Goal: Information Seeking & Learning: Find specific fact

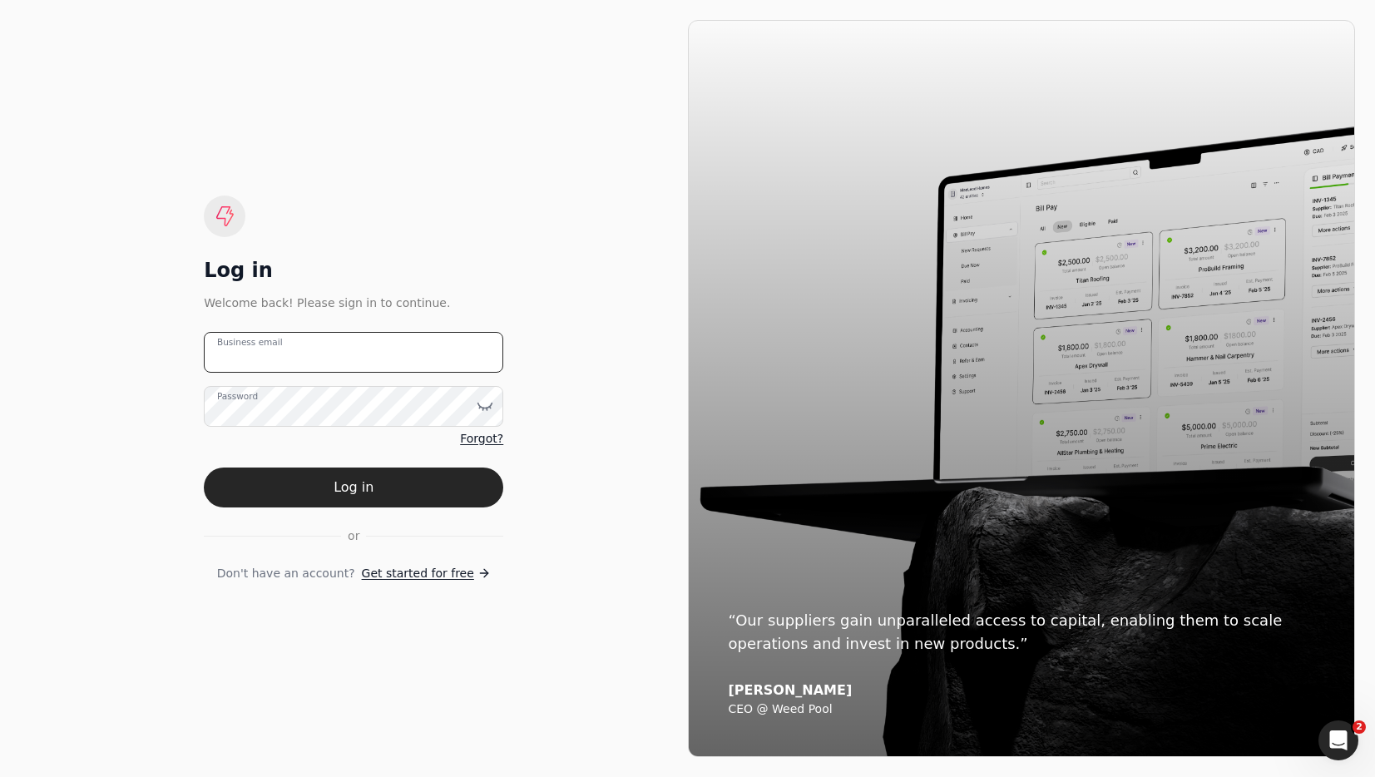
click at [377, 345] on email "Business email" at bounding box center [354, 352] width 300 height 41
type email "[EMAIL_ADDRESS][DOMAIN_NAME]"
click at [376, 493] on button "Log in" at bounding box center [354, 488] width 300 height 40
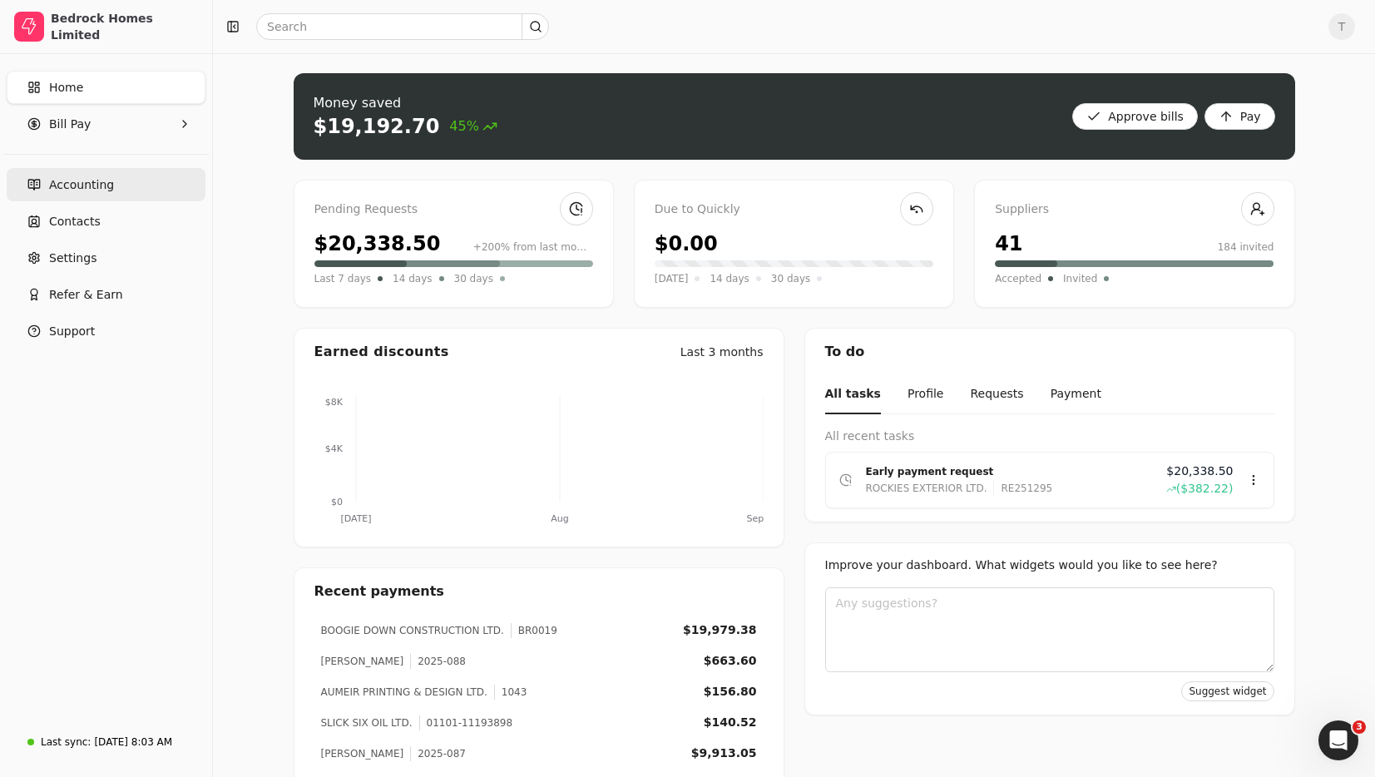
click at [90, 187] on span "Accounting" at bounding box center [81, 184] width 65 height 17
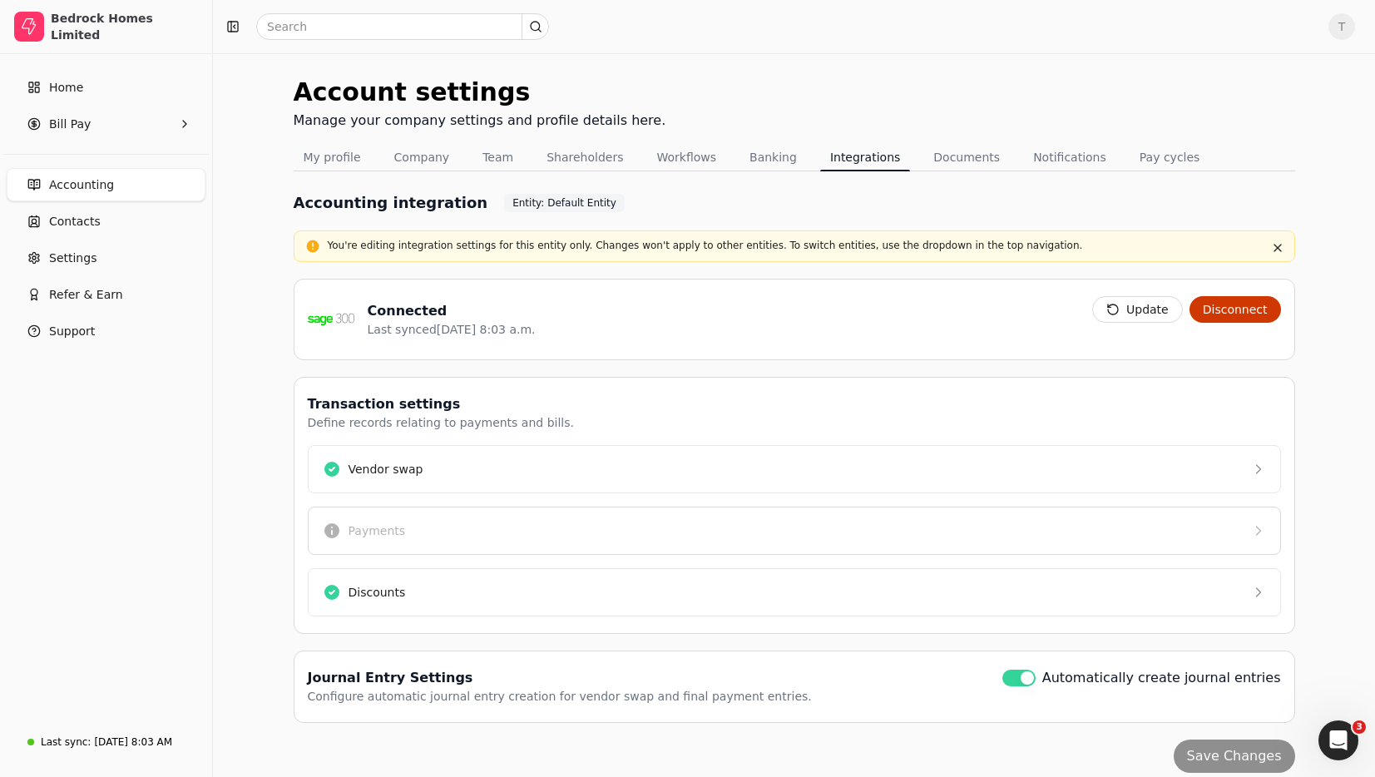
drag, startPoint x: 1151, startPoint y: 311, endPoint x: 968, endPoint y: 336, distance: 184.7
click at [1151, 311] on button "Update" at bounding box center [1137, 309] width 91 height 27
click at [77, 95] on span "Home" at bounding box center [66, 87] width 34 height 17
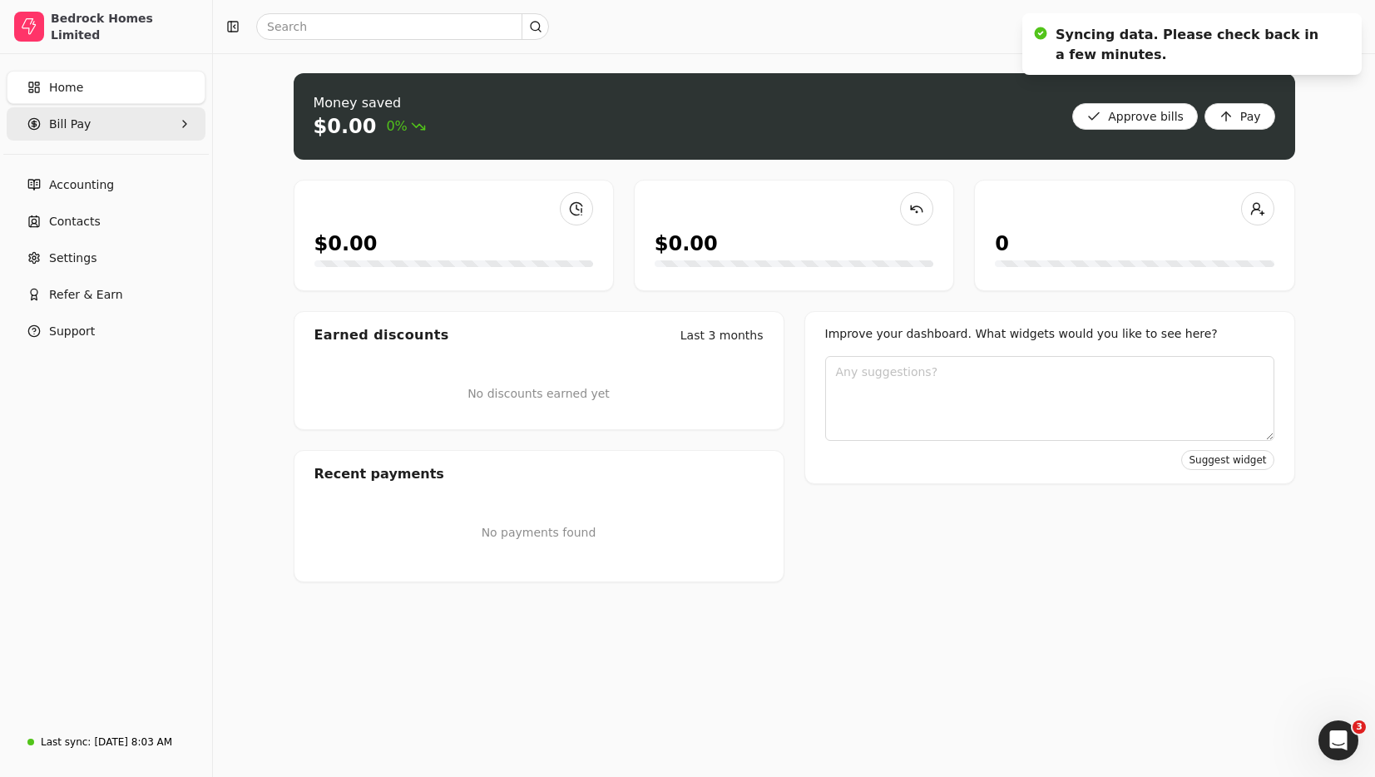
click at [115, 124] on Pay "Bill Pay" at bounding box center [106, 123] width 199 height 33
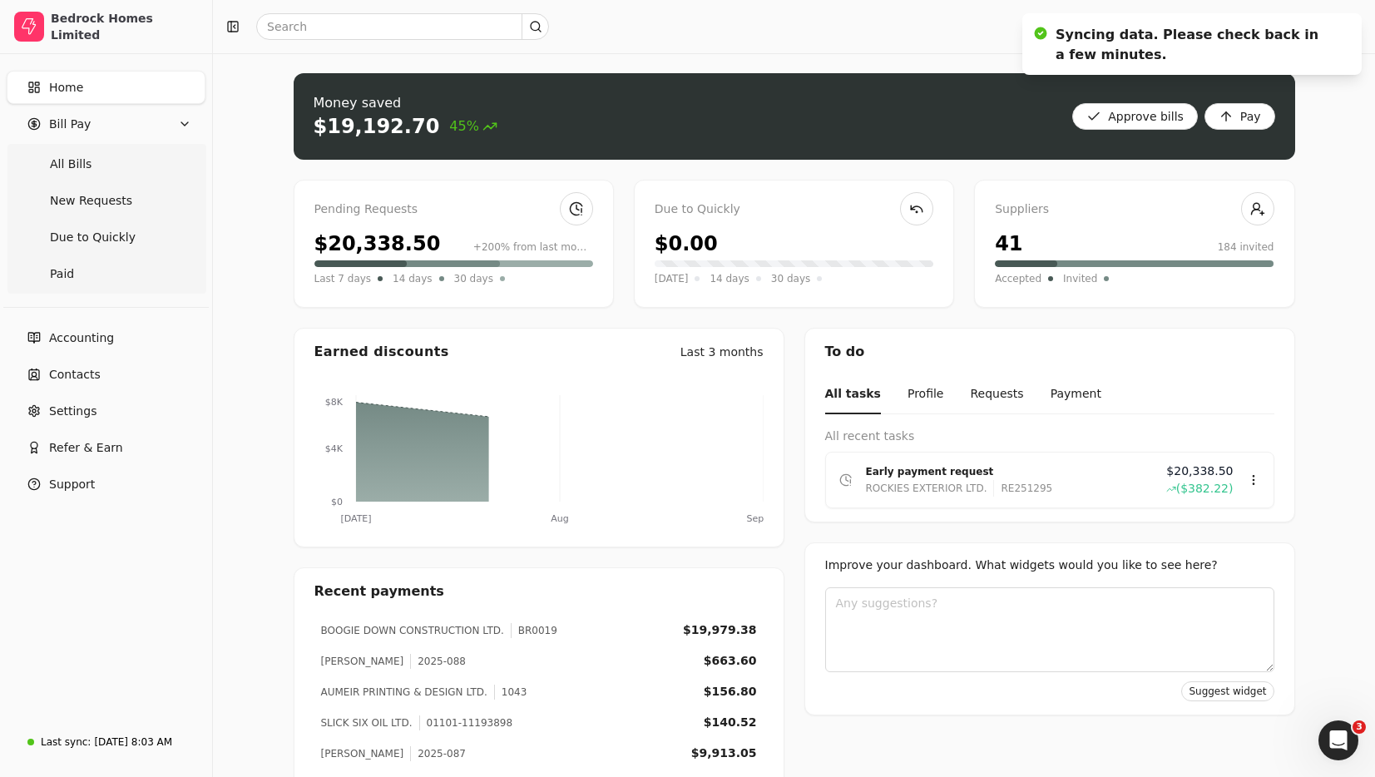
drag, startPoint x: 90, startPoint y: 162, endPoint x: 223, endPoint y: 176, distance: 133.8
click at [90, 162] on Bills "All Bills" at bounding box center [106, 163] width 192 height 33
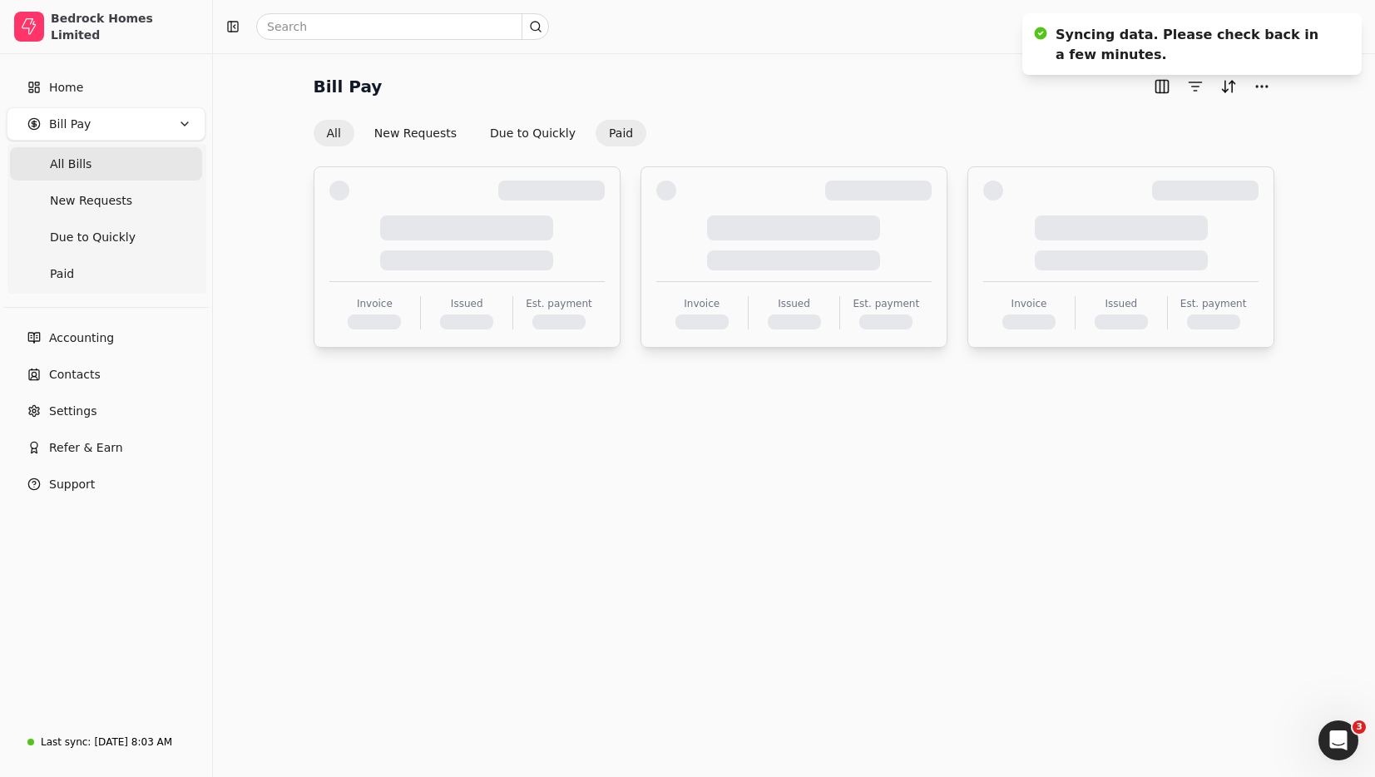
click at [600, 128] on button "Paid" at bounding box center [621, 133] width 51 height 27
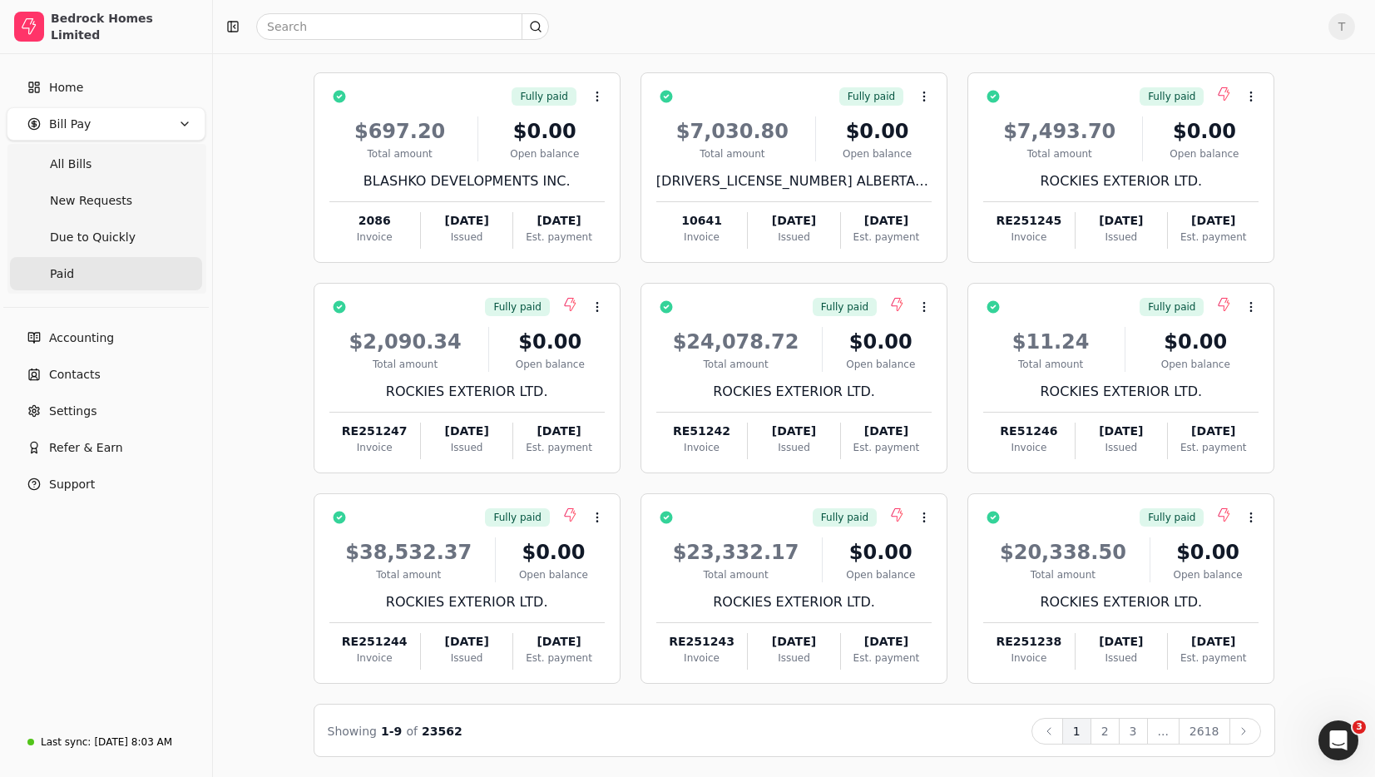
scroll to position [88, 0]
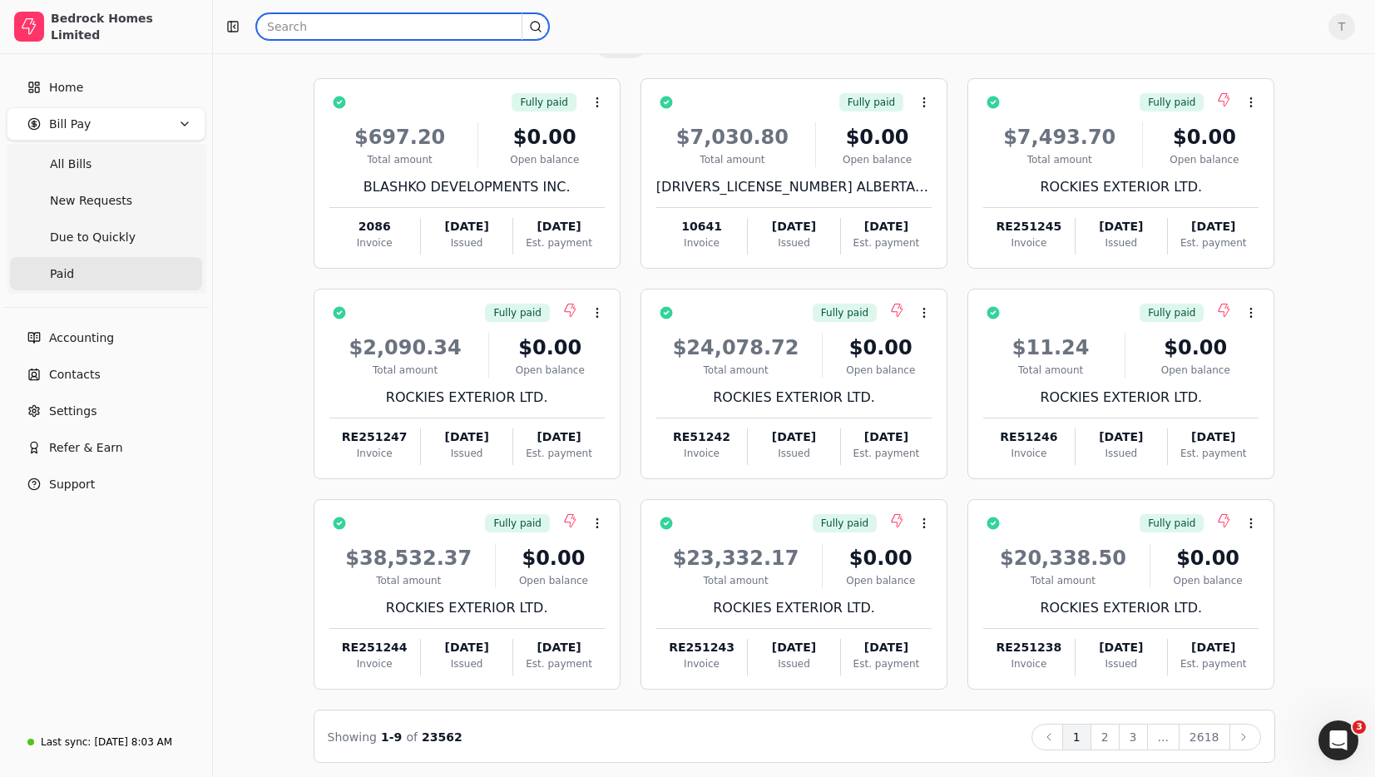
click at [448, 19] on input "text" at bounding box center [402, 26] width 293 height 27
drag, startPoint x: 305, startPoint y: 28, endPoint x: 394, endPoint y: 30, distance: 89.9
click at [394, 30] on input "boogie down" at bounding box center [402, 26] width 293 height 27
type input "boogie"
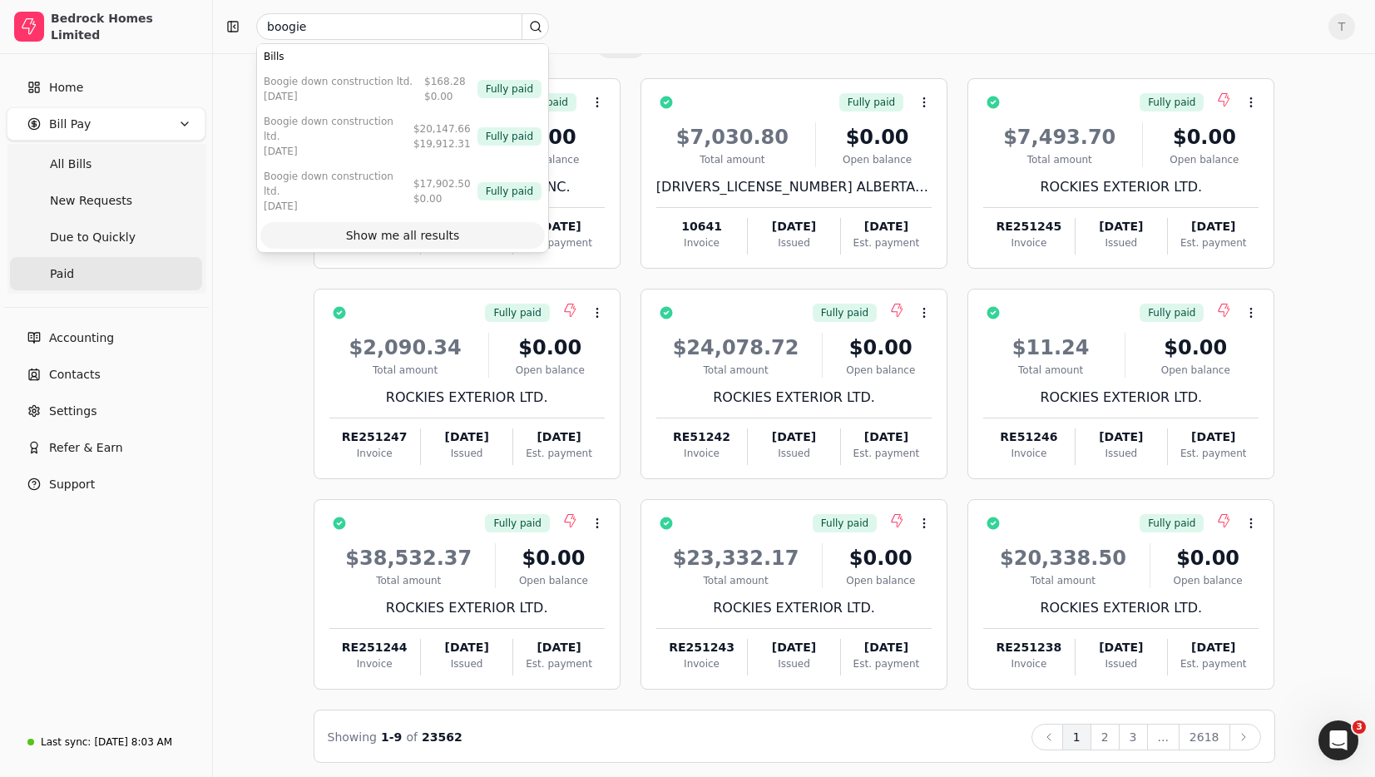
click at [397, 227] on div "Show me all results" at bounding box center [403, 235] width 114 height 17
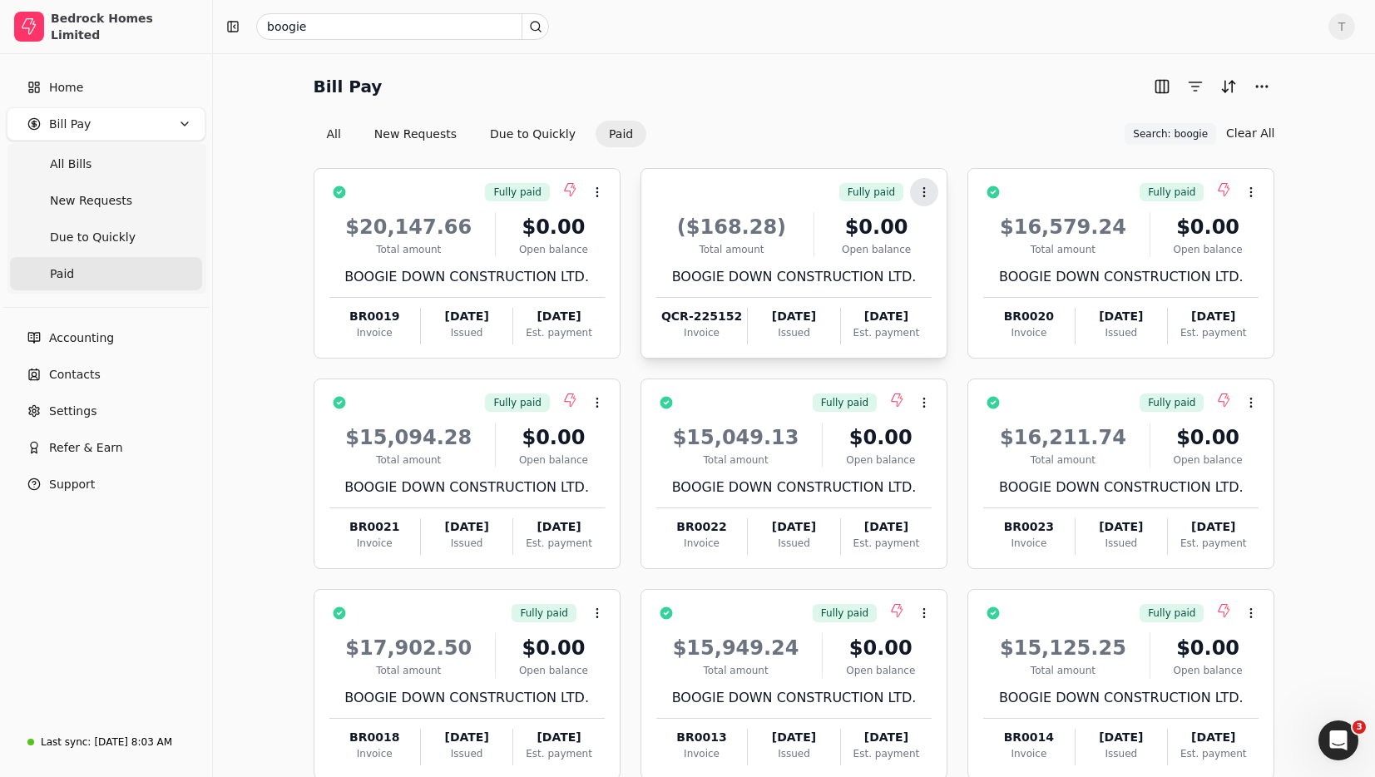
click at [923, 192] on icon at bounding box center [924, 192] width 13 height 13
click at [923, 97] on div "Bill Pay" at bounding box center [795, 86] width 962 height 27
click at [606, 193] on button "Context Menu Button" at bounding box center [597, 192] width 28 height 28
drag, startPoint x: 899, startPoint y: 114, endPoint x: 602, endPoint y: 242, distance: 323.5
click at [899, 114] on div "Bill Pay All New Requests Due to Quickly Paid Search: boogie Search: boogie Cle…" at bounding box center [795, 110] width 962 height 75
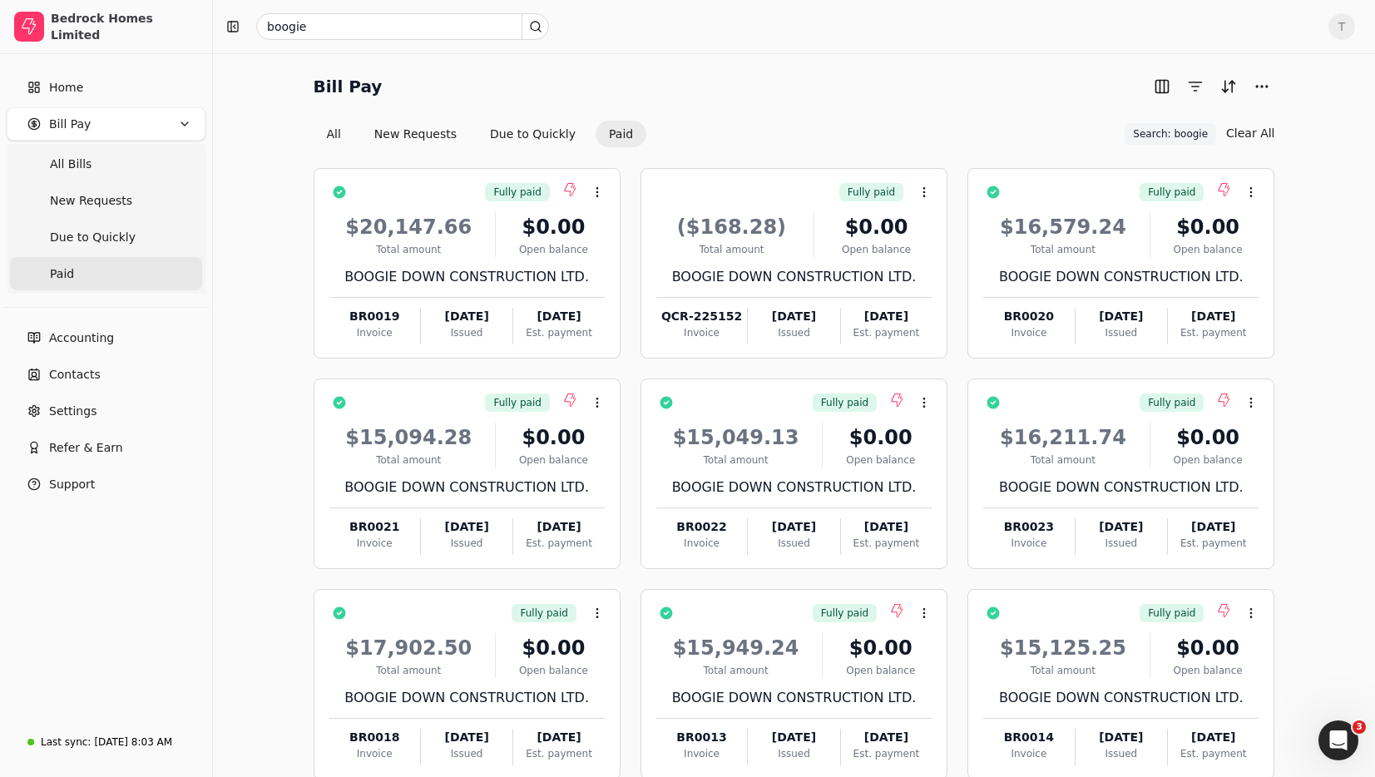
drag, startPoint x: 813, startPoint y: 144, endPoint x: 809, endPoint y: 158, distance: 14.7
click at [813, 144] on div "All New Requests Due to Quickly Paid Search: boogie Search: boogie Clear All" at bounding box center [795, 134] width 962 height 28
click at [834, 270] on div "BOOGIE DOWN CONSTRUCTION LTD." at bounding box center [793, 277] width 275 height 20
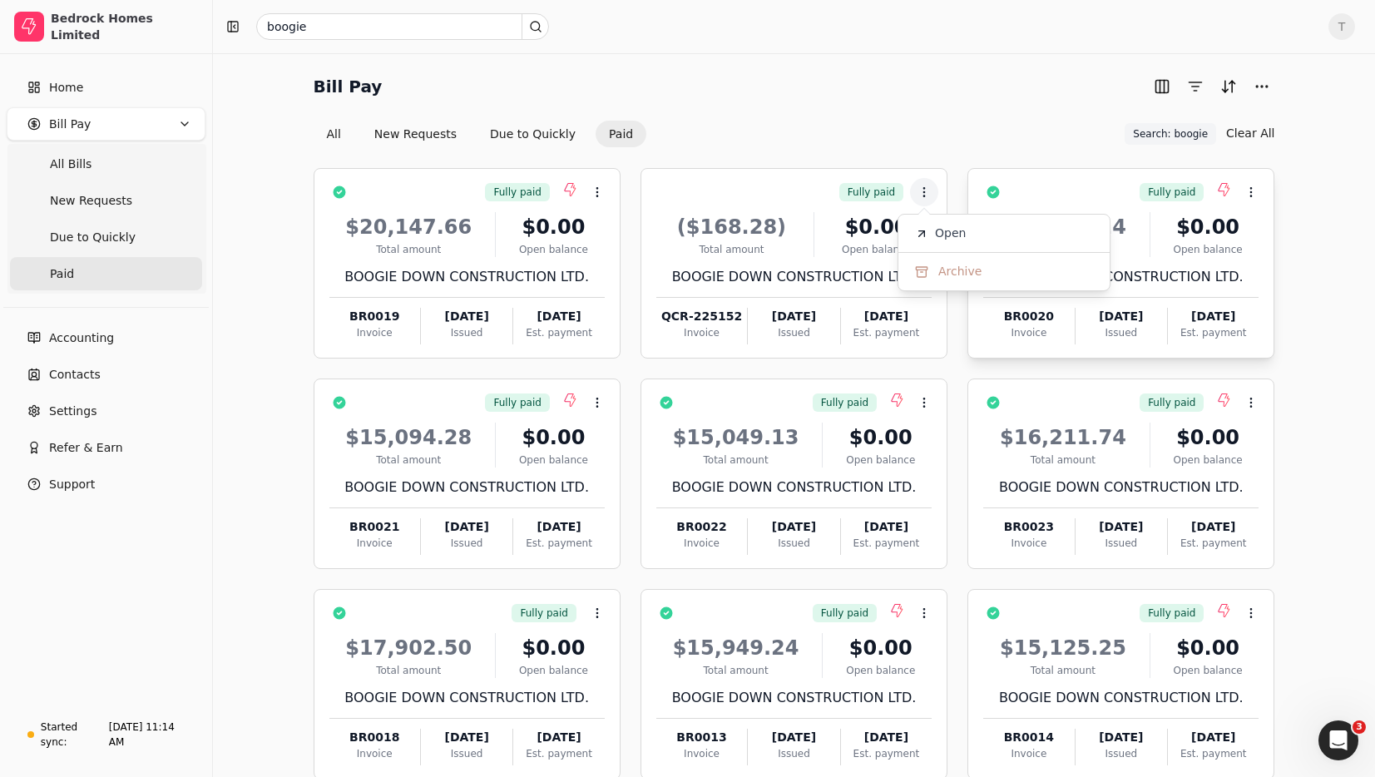
click at [1011, 220] on li "Open" at bounding box center [1004, 233] width 205 height 31
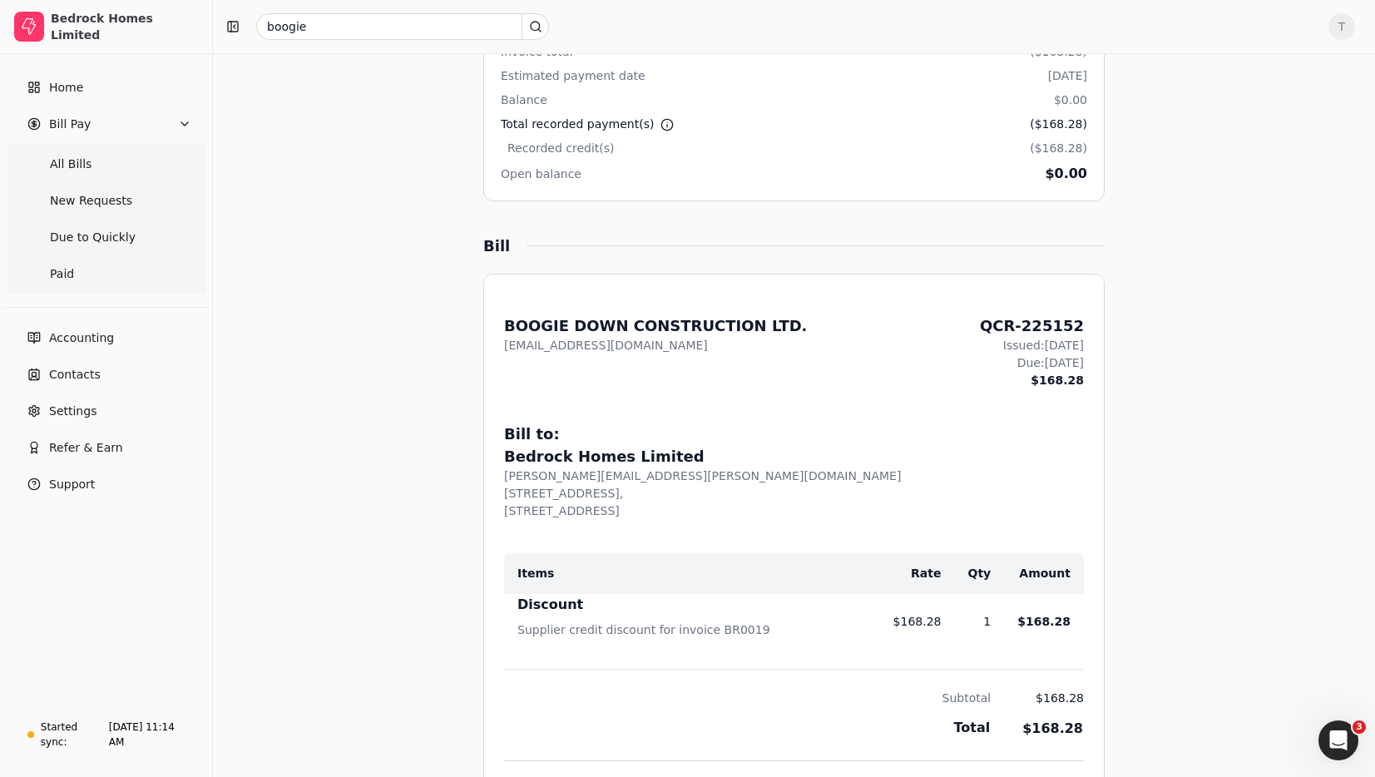
scroll to position [492, 0]
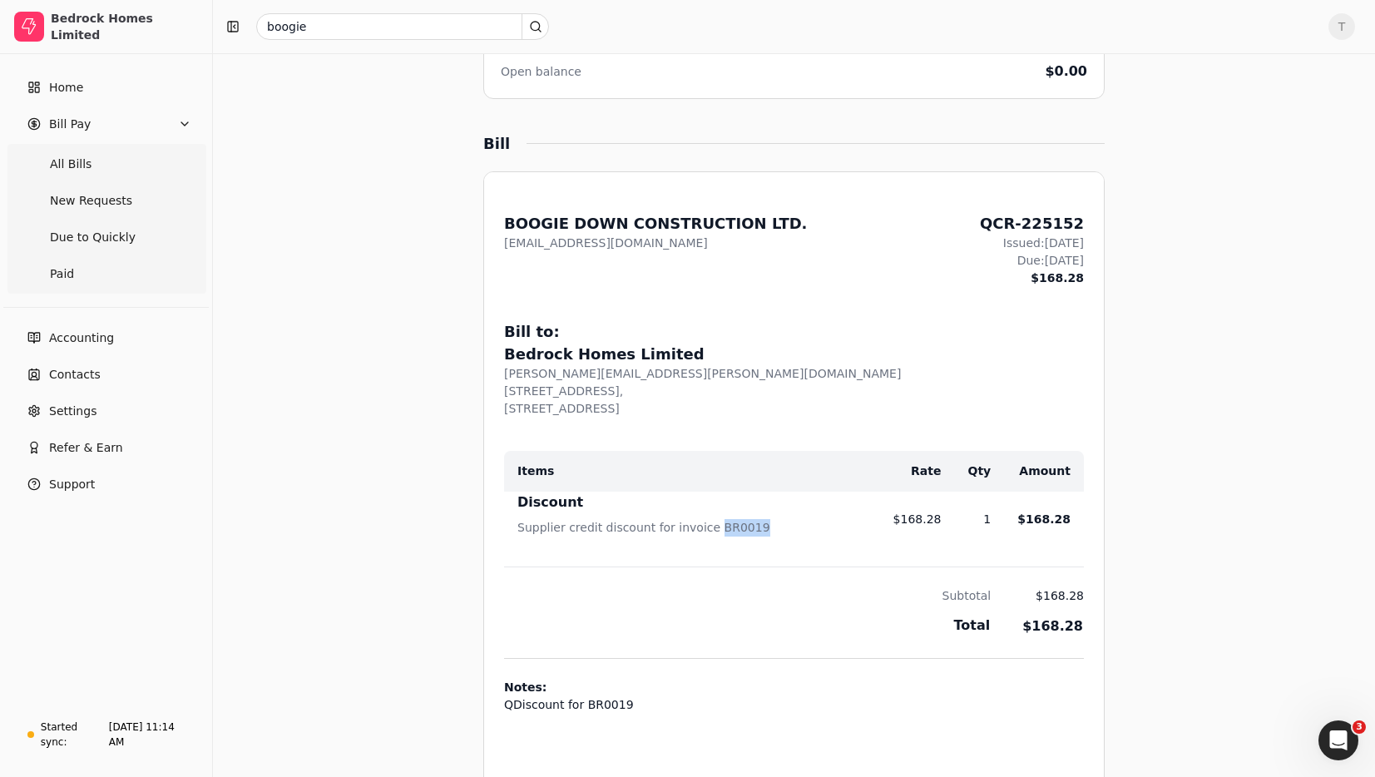
drag, startPoint x: 754, startPoint y: 527, endPoint x: 778, endPoint y: 527, distance: 24.1
click at [778, 527] on div "Supplier credit discount for invoice BR0019" at bounding box center [691, 532] width 349 height 27
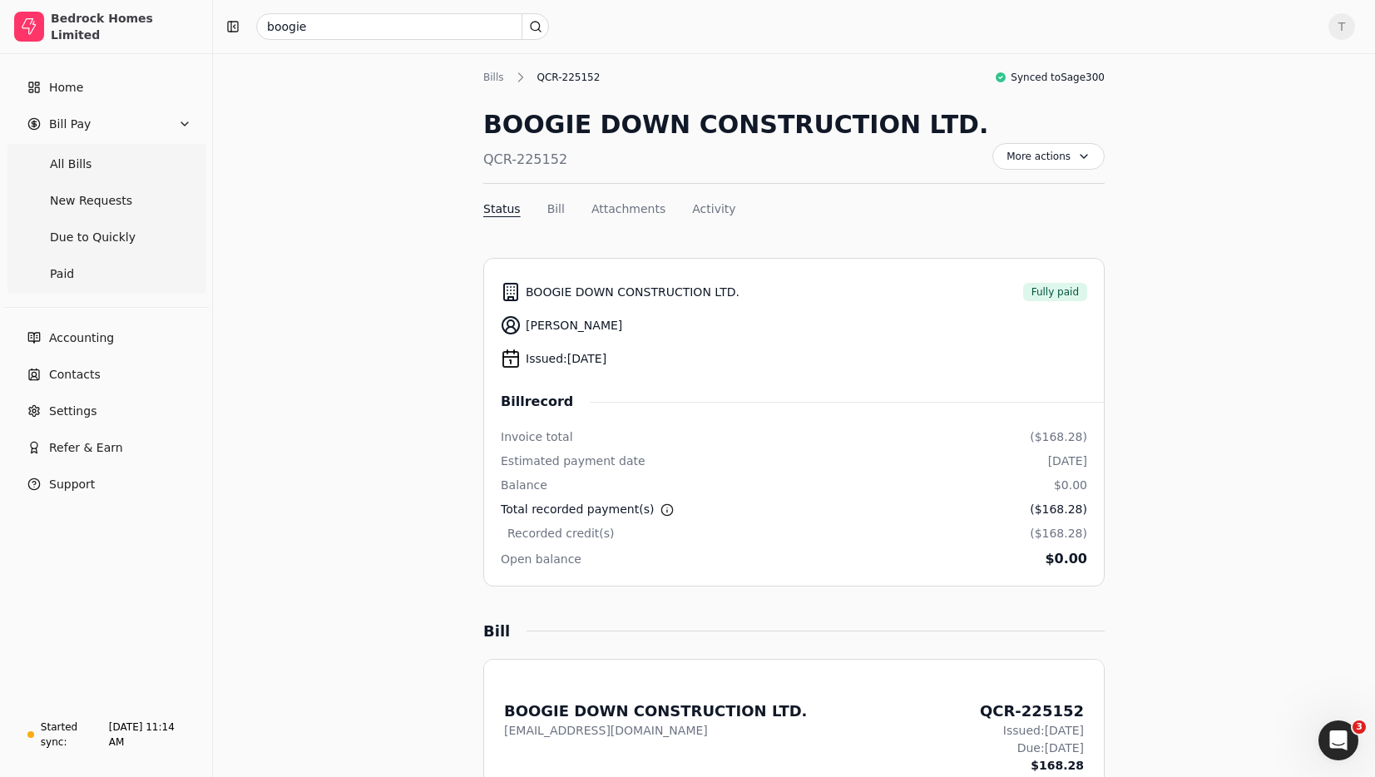
scroll to position [0, 0]
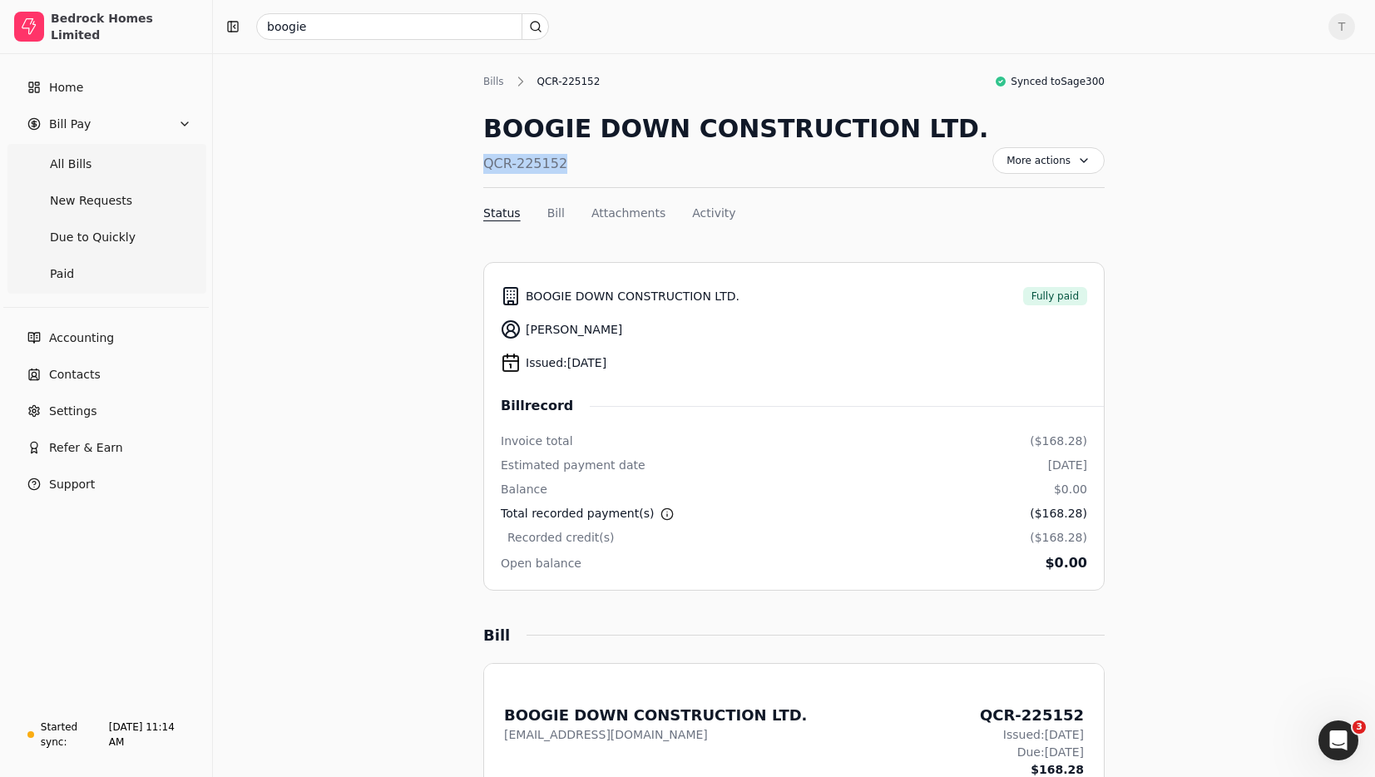
drag, startPoint x: 549, startPoint y: 164, endPoint x: 651, endPoint y: 199, distance: 107.3
click at [484, 165] on div "QCR-225152" at bounding box center [735, 164] width 505 height 20
copy div "QCR-225152"
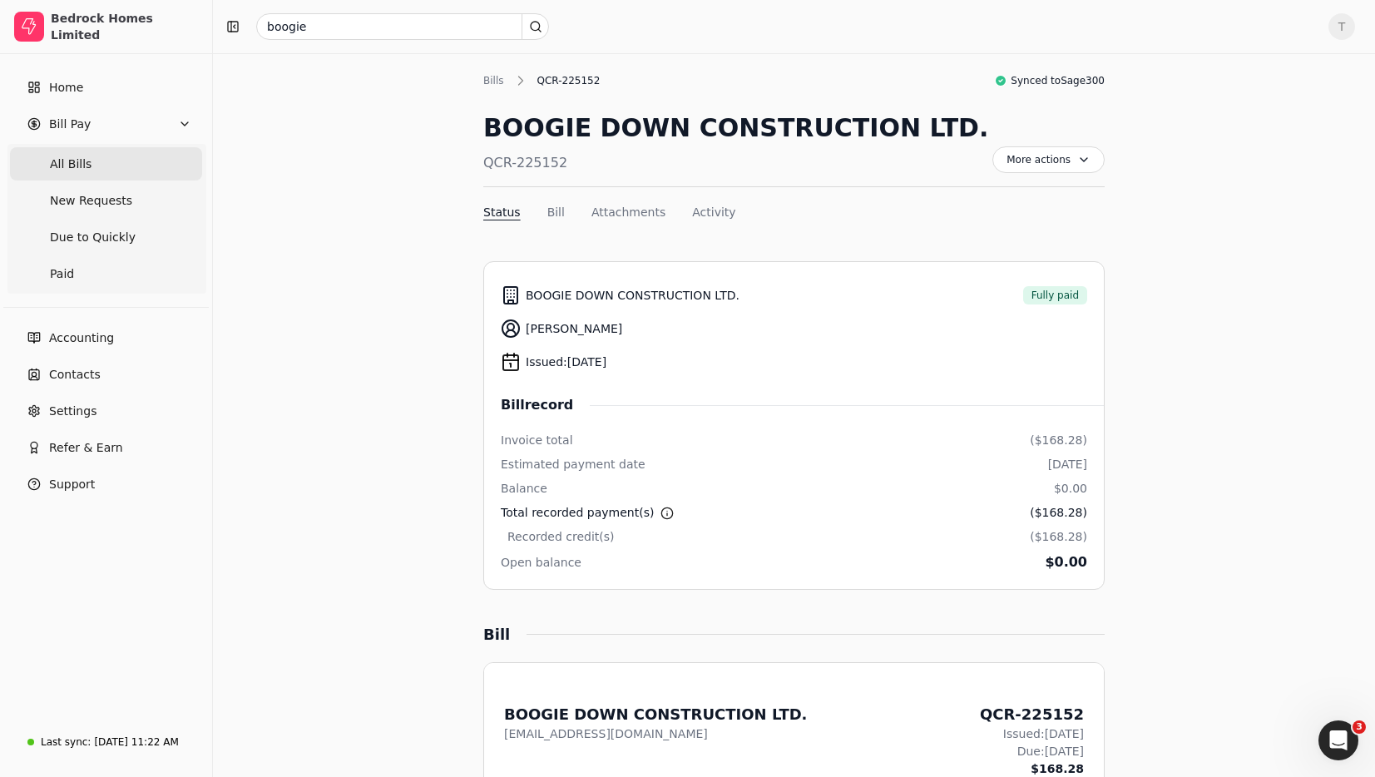
drag, startPoint x: 130, startPoint y: 161, endPoint x: 155, endPoint y: 164, distance: 25.2
click at [130, 161] on Bills "All Bills" at bounding box center [106, 163] width 192 height 33
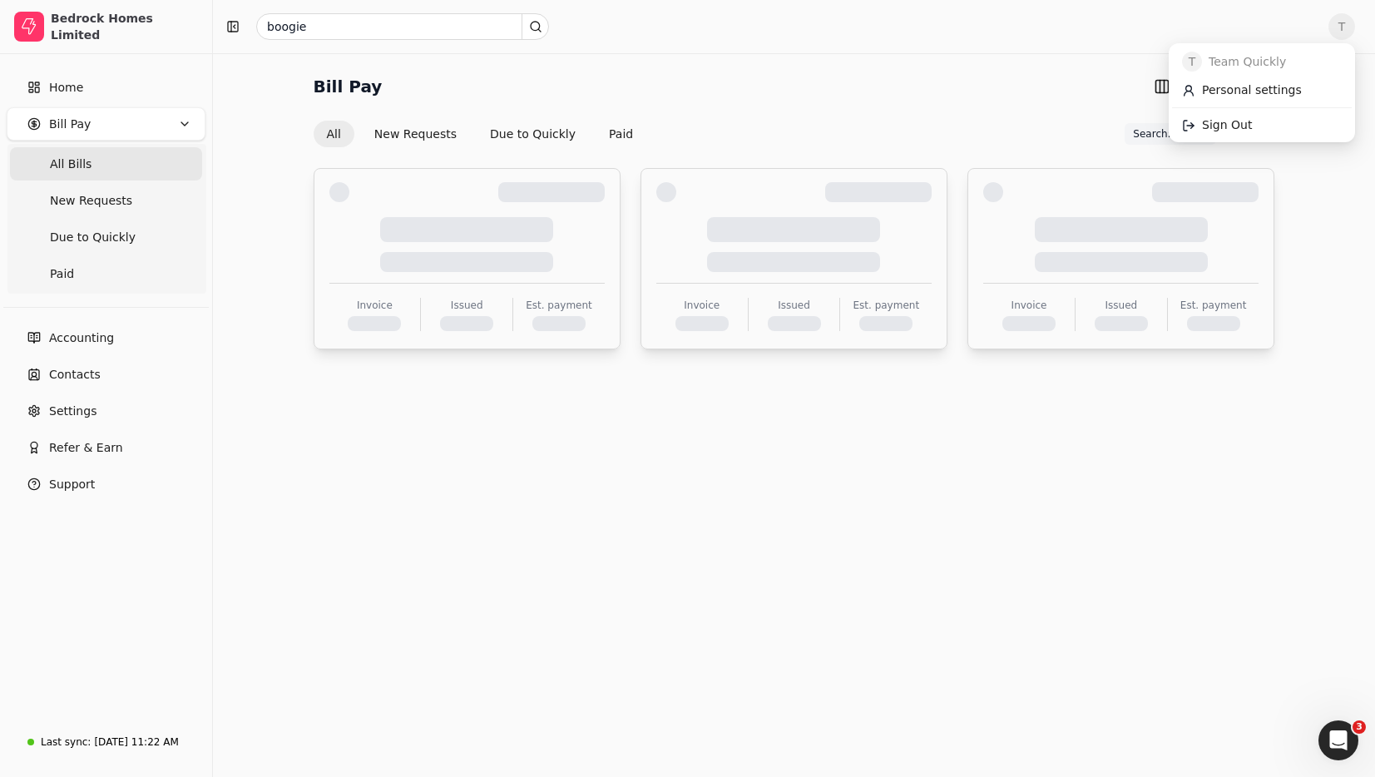
click at [1353, 27] on span "T" at bounding box center [1342, 26] width 27 height 27
click at [1271, 123] on link "Sign Out" at bounding box center [1262, 124] width 180 height 27
